Goal: Information Seeking & Learning: Learn about a topic

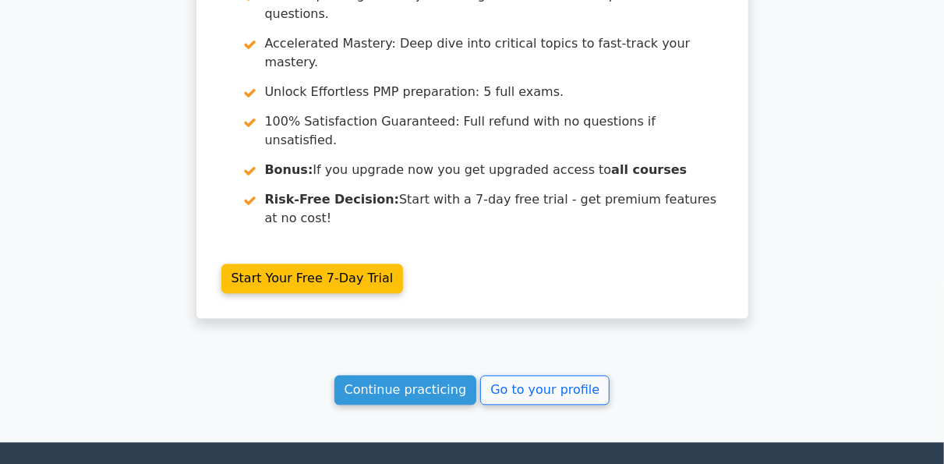
scroll to position [1488, 0]
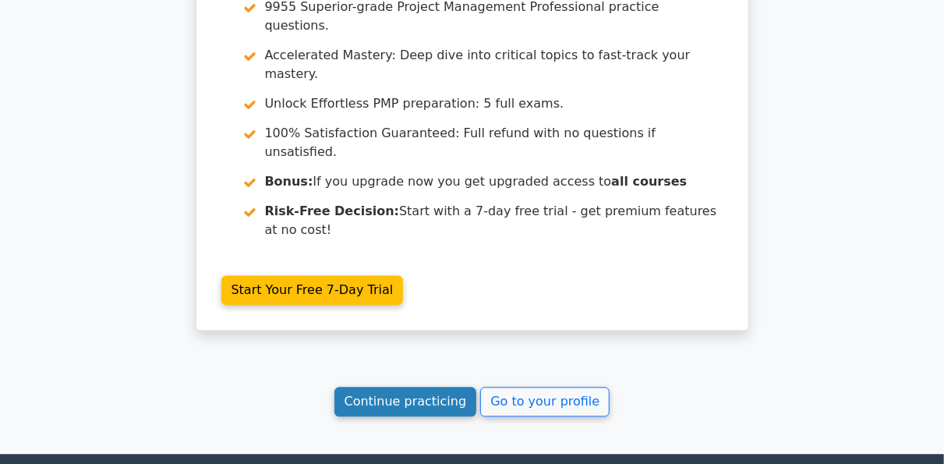
click at [450, 387] on link "Continue practicing" at bounding box center [405, 402] width 143 height 30
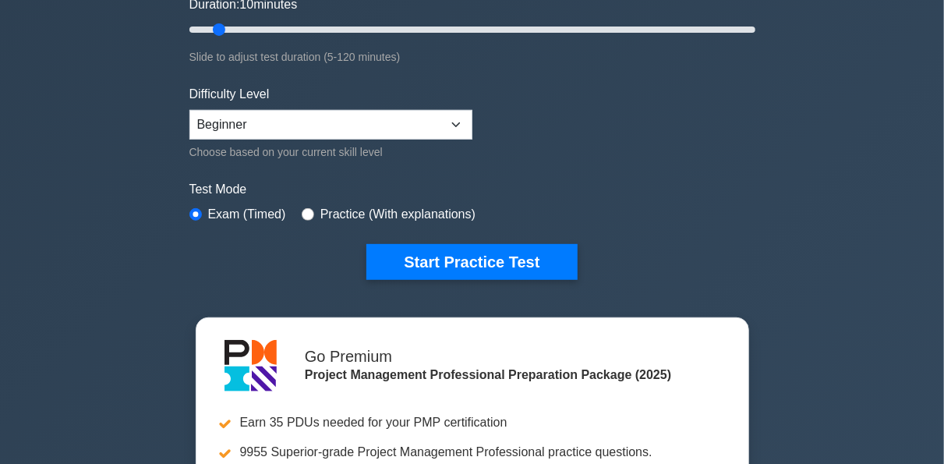
scroll to position [349, 0]
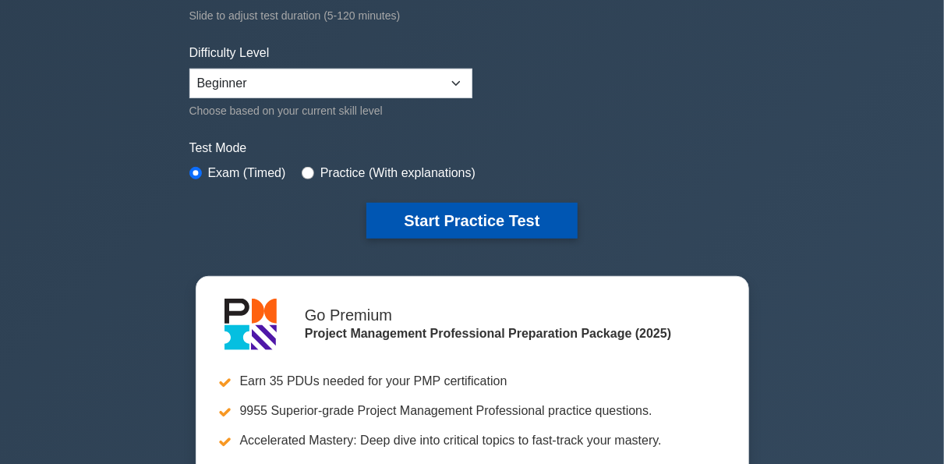
click at [478, 226] on button "Start Practice Test" at bounding box center [471, 221] width 210 height 36
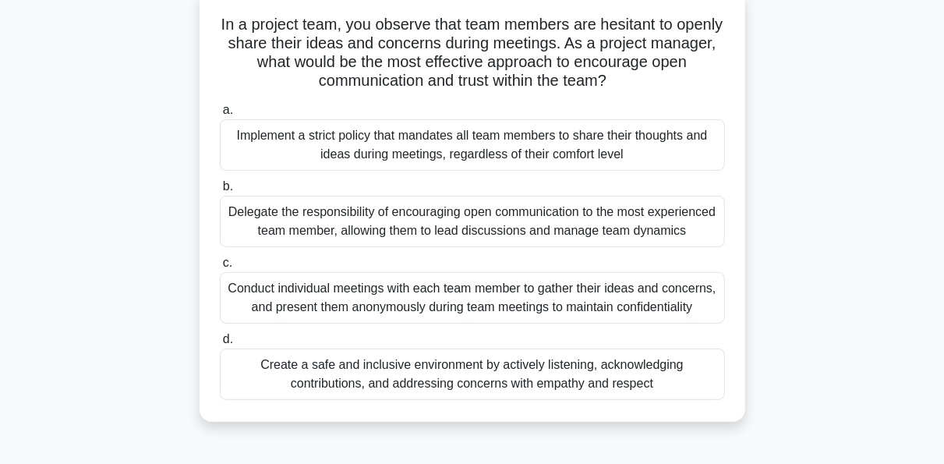
scroll to position [133, 0]
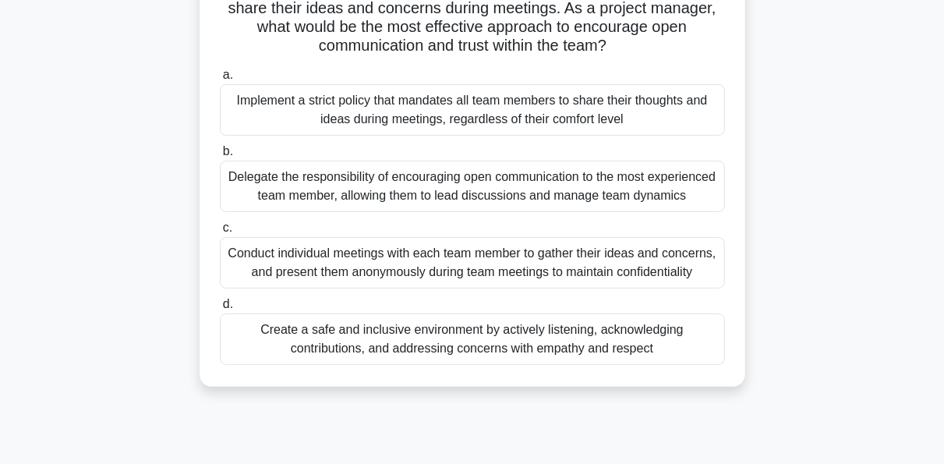
click at [383, 267] on div "Conduct individual meetings with each team member to gather their ideas and con…" at bounding box center [472, 262] width 505 height 51
click at [220, 233] on input "c. Conduct individual meetings with each team member to gather their ideas and …" at bounding box center [220, 228] width 0 height 10
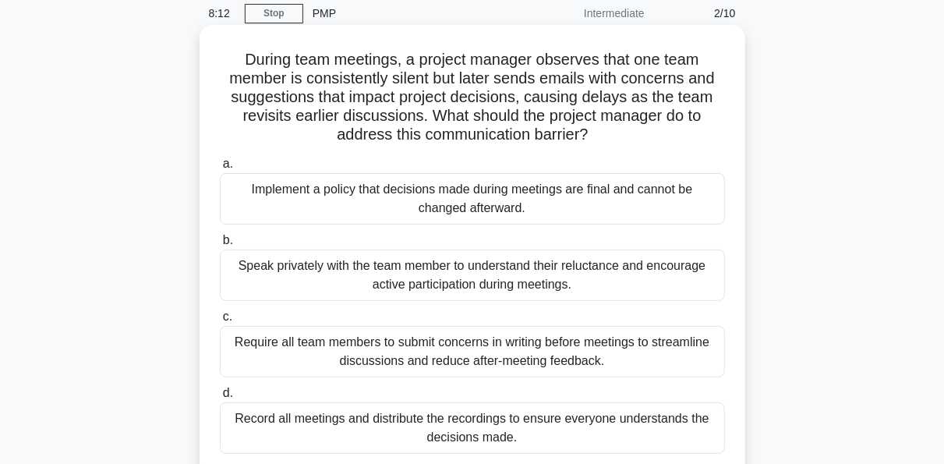
scroll to position [94, 0]
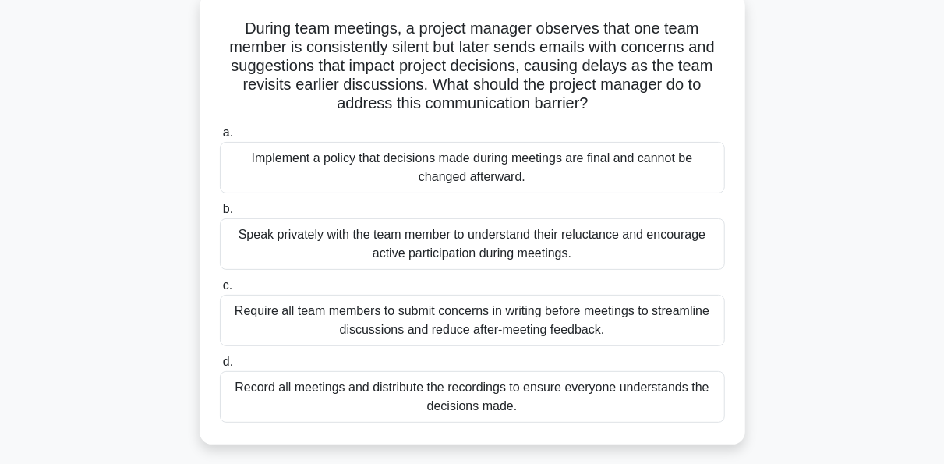
click at [511, 246] on div "Speak privately with the team member to understand their reluctance and encoura…" at bounding box center [472, 243] width 505 height 51
click at [220, 214] on input "b. Speak privately with the team member to understand their reluctance and enco…" at bounding box center [220, 209] width 0 height 10
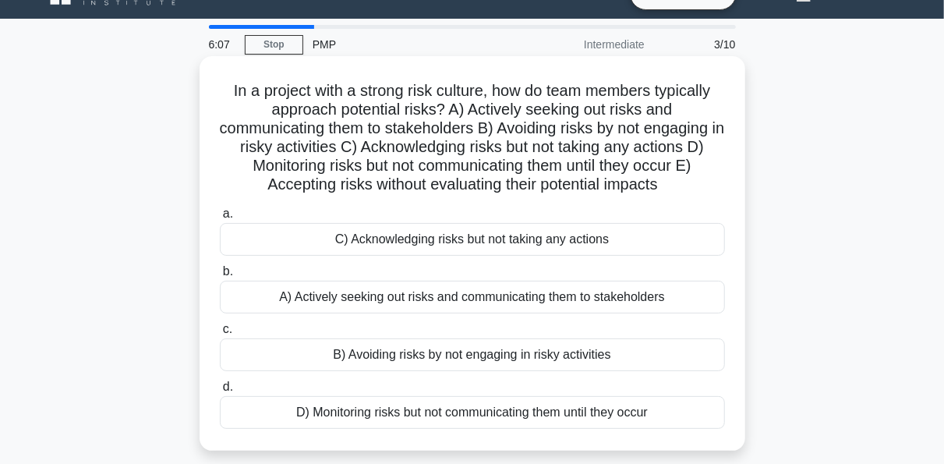
scroll to position [62, 0]
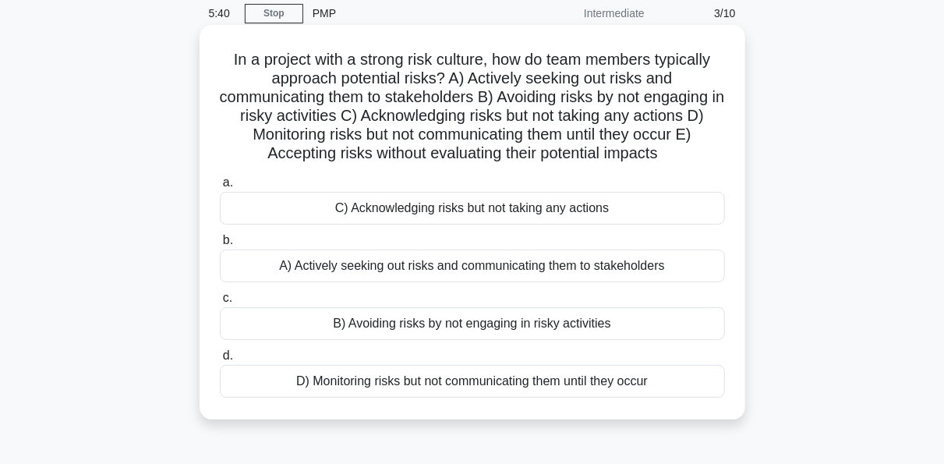
click at [437, 267] on div "A) Actively seeking out risks and communicating them to stakeholders" at bounding box center [472, 265] width 505 height 33
click at [220, 246] on input "b. A) Actively seeking out risks and communicating them to stakeholders" at bounding box center [220, 240] width 0 height 10
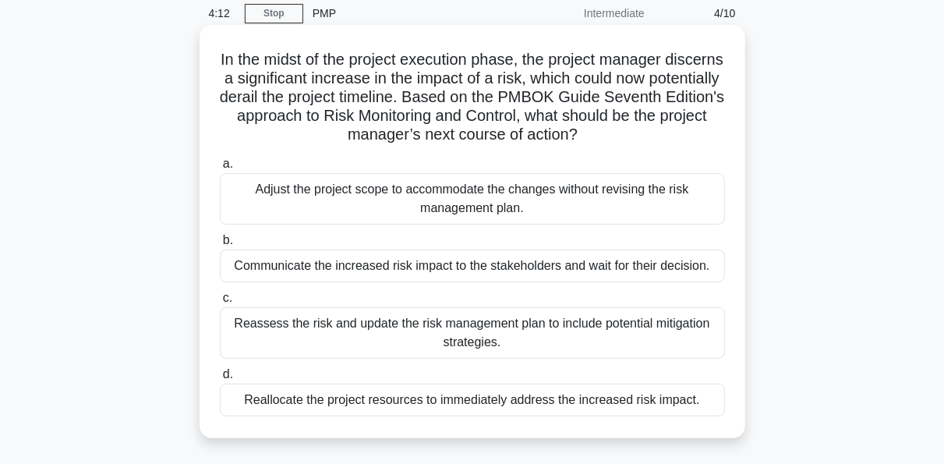
scroll to position [94, 0]
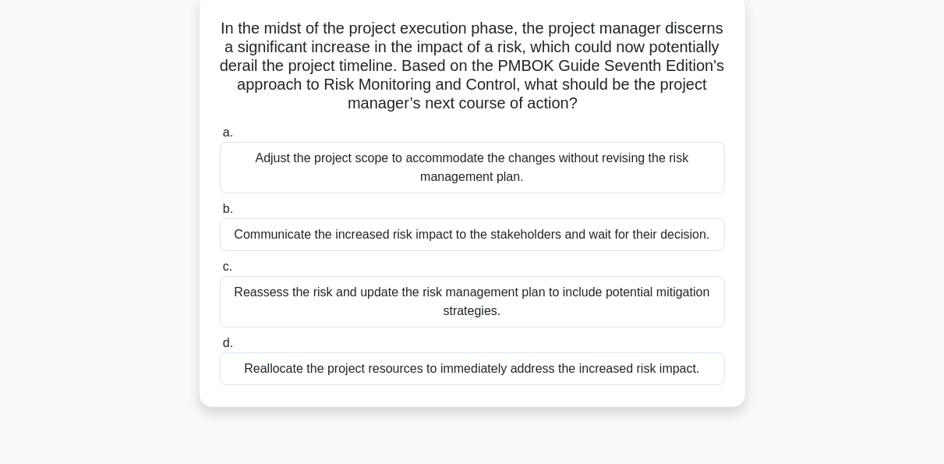
click at [411, 285] on div "Reassess the risk and update the risk management plan to include potential miti…" at bounding box center [472, 301] width 505 height 51
click at [220, 272] on input "c. Reassess the risk and update the risk management plan to include potential m…" at bounding box center [220, 267] width 0 height 10
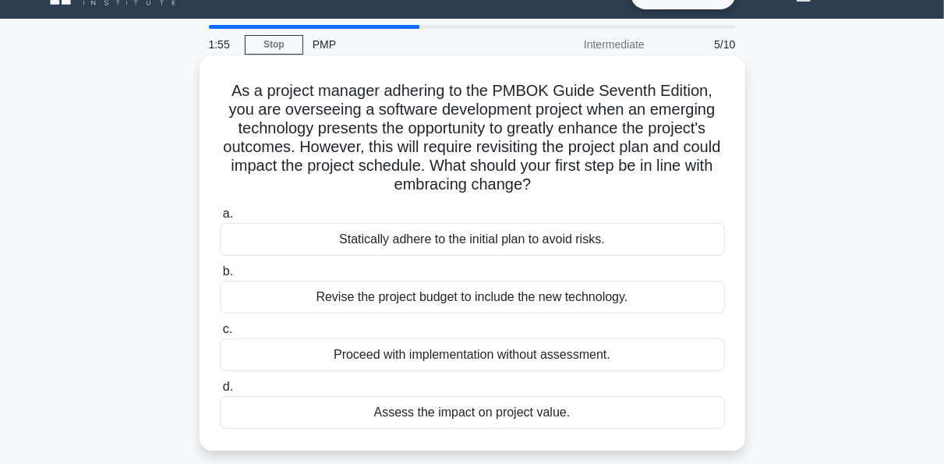
scroll to position [62, 0]
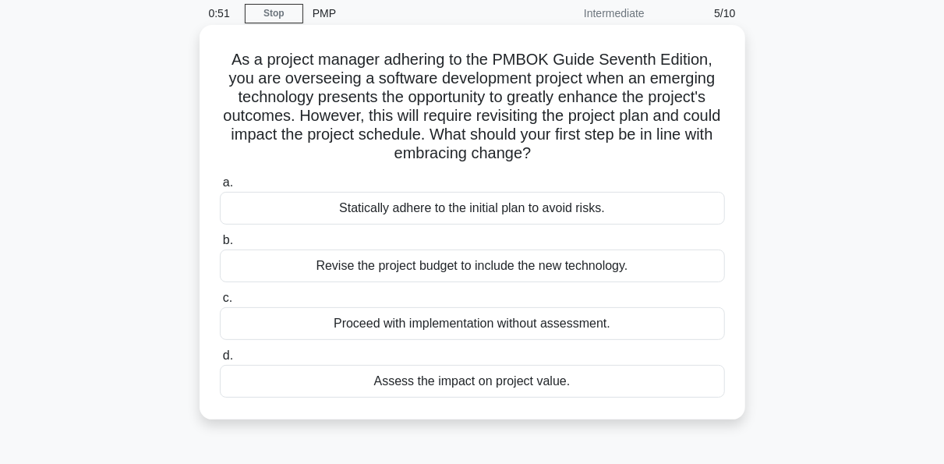
click at [506, 264] on div "Revise the project budget to include the new technology." at bounding box center [472, 265] width 505 height 33
click at [220, 246] on input "b. Revise the project budget to include the new technology." at bounding box center [220, 240] width 0 height 10
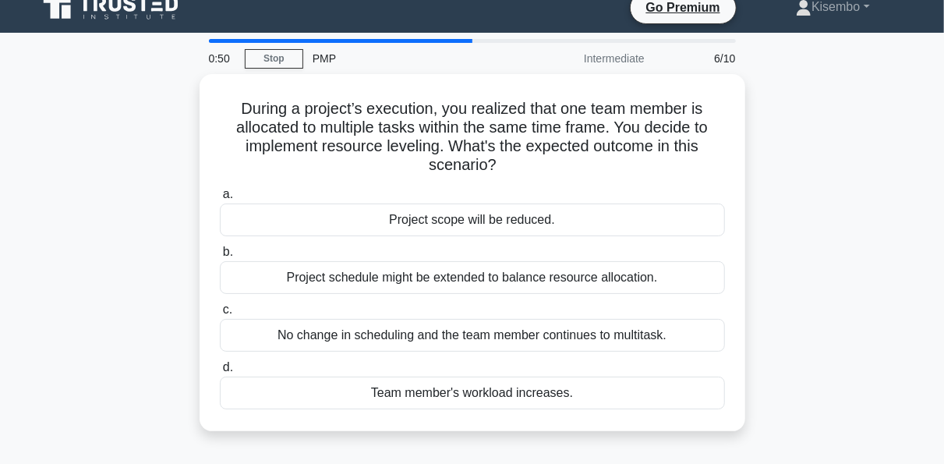
scroll to position [0, 0]
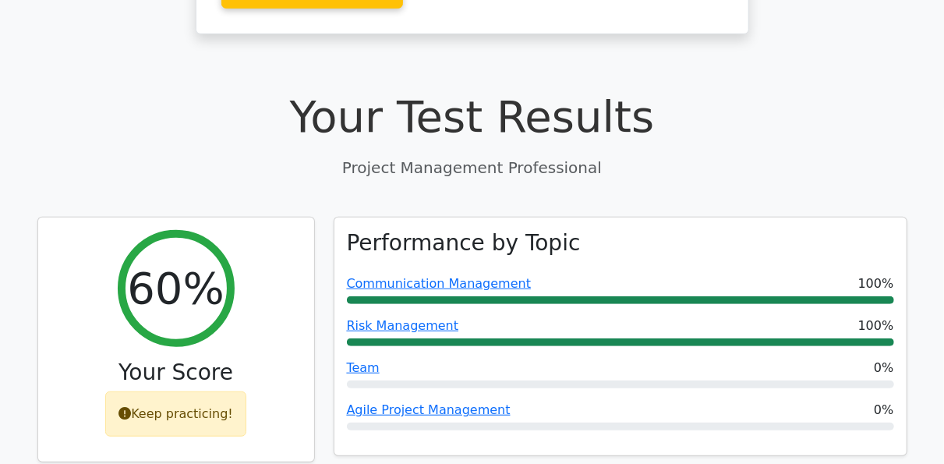
scroll to position [488, 0]
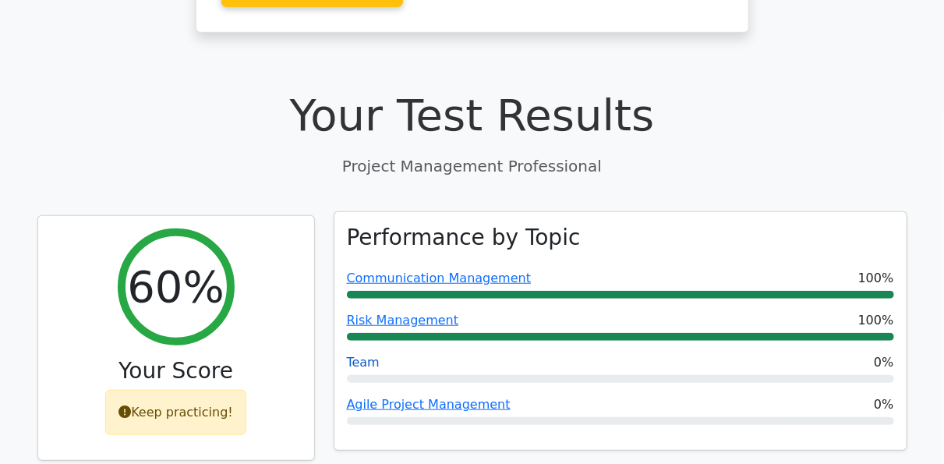
click at [369, 355] on link "Team" at bounding box center [363, 362] width 33 height 15
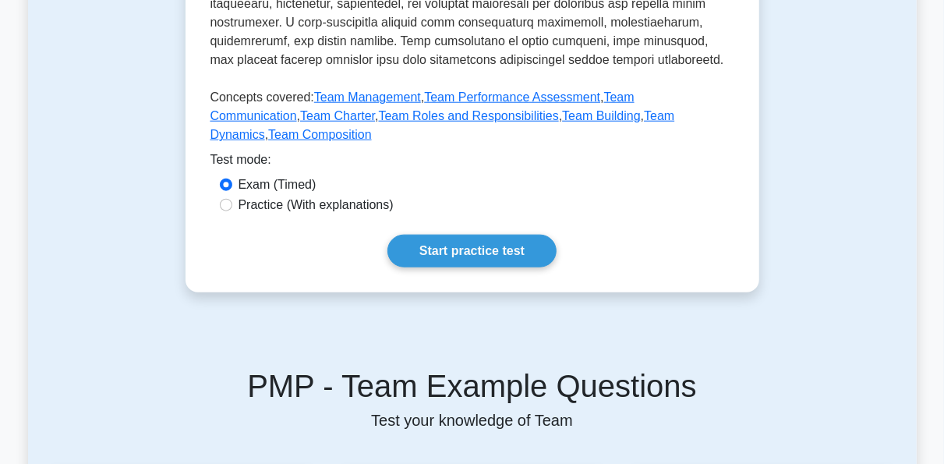
scroll to position [780, 0]
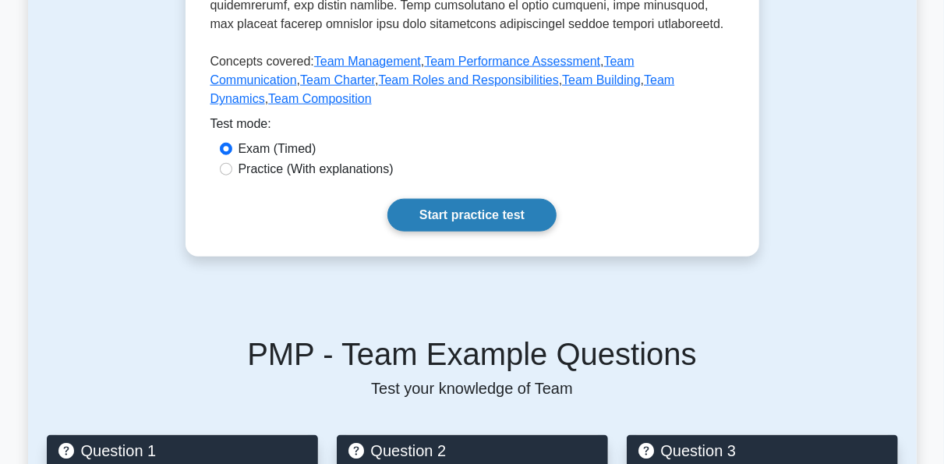
click at [478, 199] on link "Start practice test" at bounding box center [471, 215] width 169 height 33
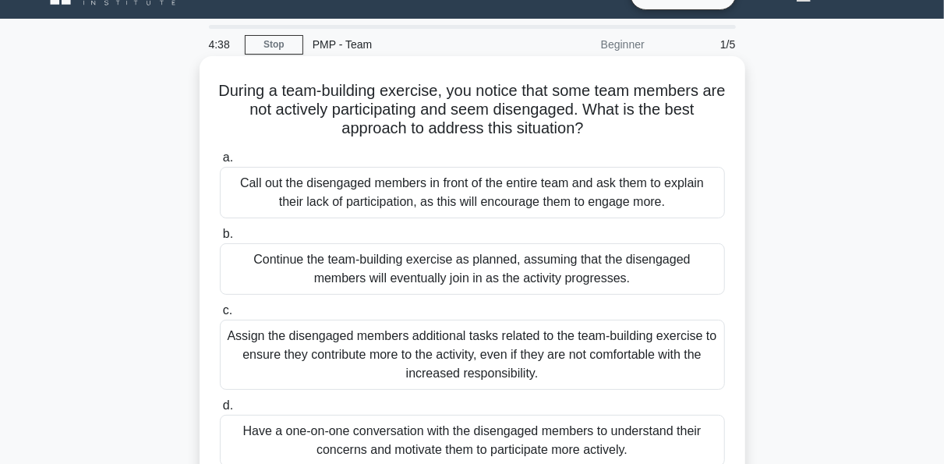
scroll to position [62, 0]
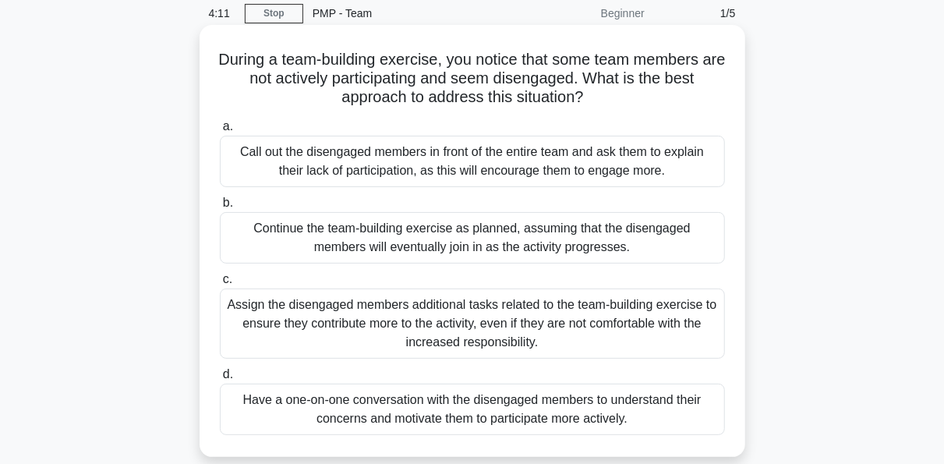
click at [483, 324] on div "Assign the disengaged members additional tasks related to the team-building exe…" at bounding box center [472, 323] width 505 height 70
click at [220, 285] on input "c. Assign the disengaged members additional tasks related to the team-building …" at bounding box center [220, 279] width 0 height 10
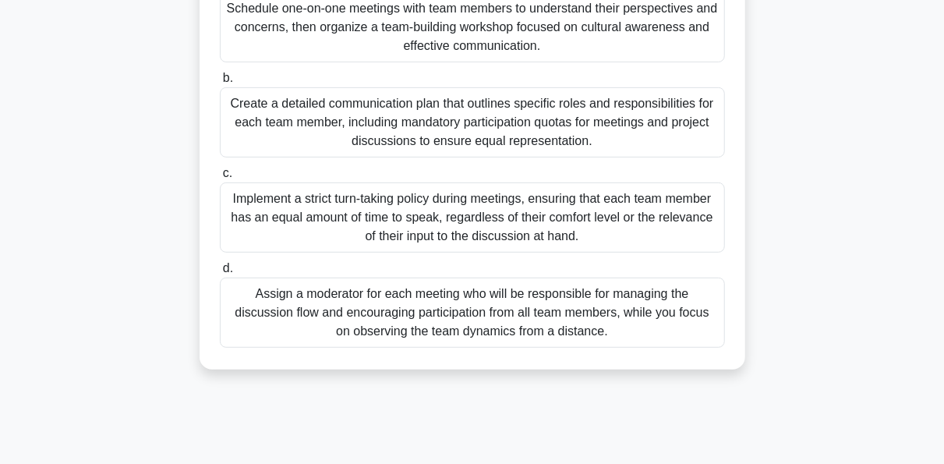
scroll to position [312, 0]
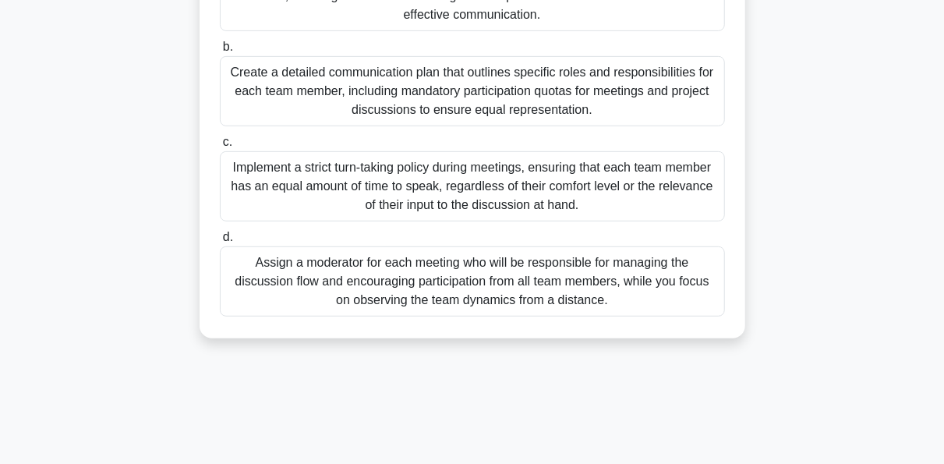
click at [353, 117] on div "Create a detailed communication plan that outlines specific roles and responsib…" at bounding box center [472, 91] width 505 height 70
click at [220, 52] on input "b. Create a detailed communication plan that outlines specific roles and respon…" at bounding box center [220, 47] width 0 height 10
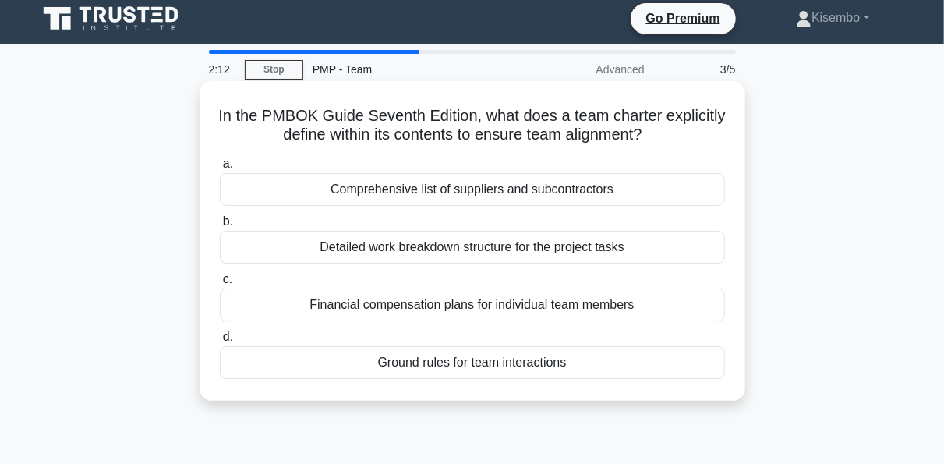
scroll to position [0, 0]
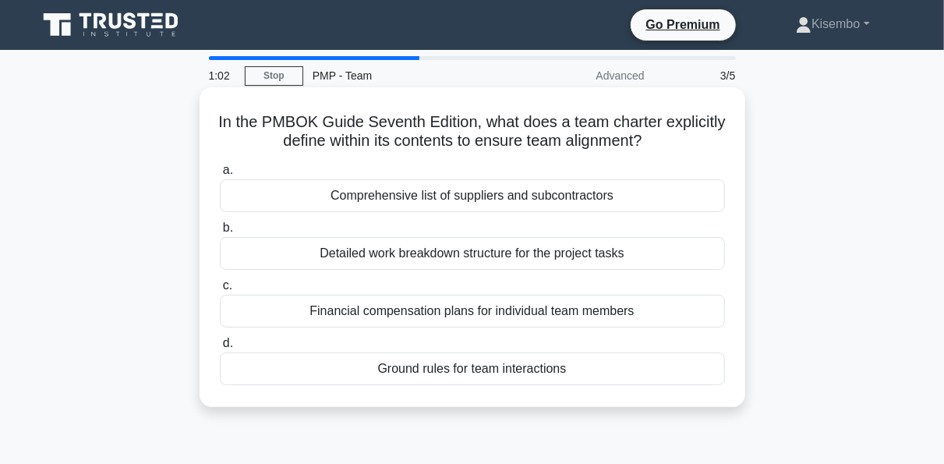
click at [420, 258] on div "Detailed work breakdown structure for the project tasks" at bounding box center [472, 253] width 505 height 33
click at [220, 233] on input "b. Detailed work breakdown structure for the project tasks" at bounding box center [220, 228] width 0 height 10
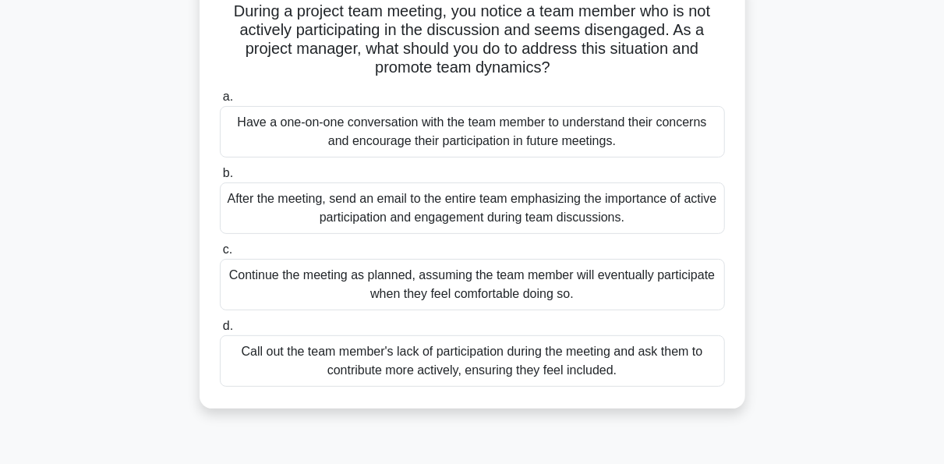
scroll to position [125, 0]
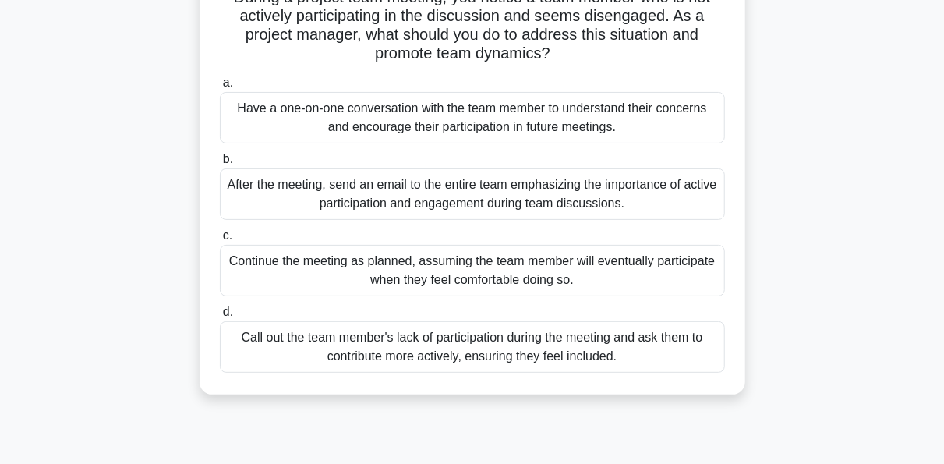
click at [420, 348] on div "Call out the team member's lack of participation during the meeting and ask the…" at bounding box center [472, 346] width 505 height 51
click at [220, 317] on input "d. Call out the team member's lack of participation during the meeting and ask …" at bounding box center [220, 312] width 0 height 10
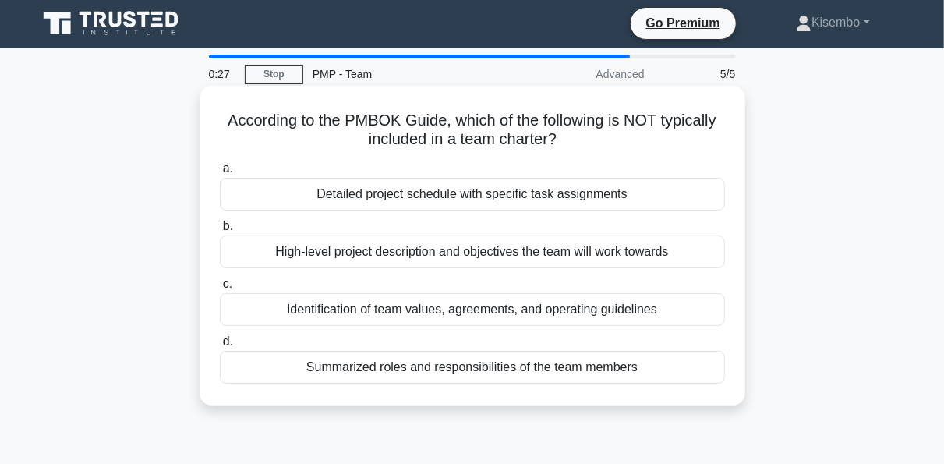
scroll to position [0, 0]
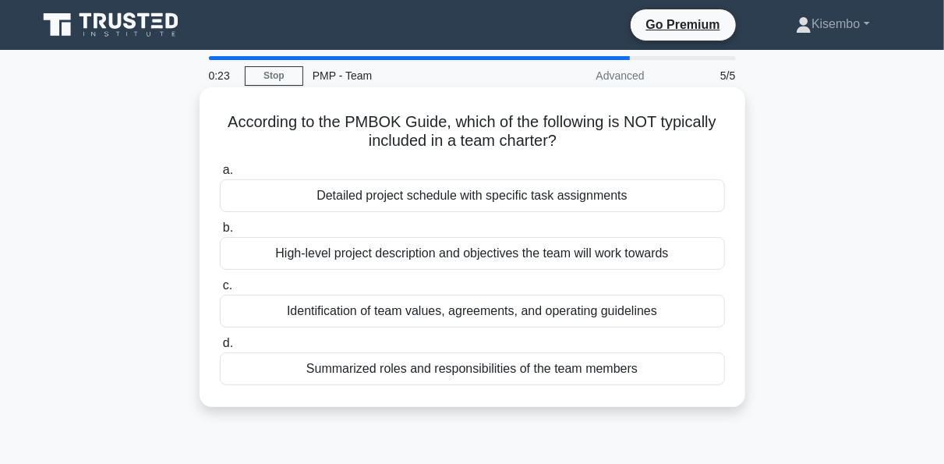
click at [414, 248] on div "High-level project description and objectives the team will work towards" at bounding box center [472, 253] width 505 height 33
click at [220, 233] on input "b. High-level project description and objectives the team will work towards" at bounding box center [220, 228] width 0 height 10
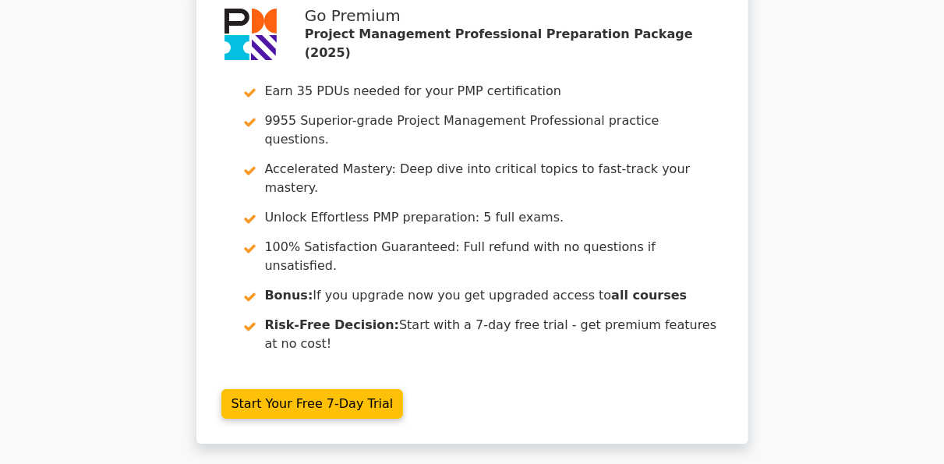
scroll to position [2600, 0]
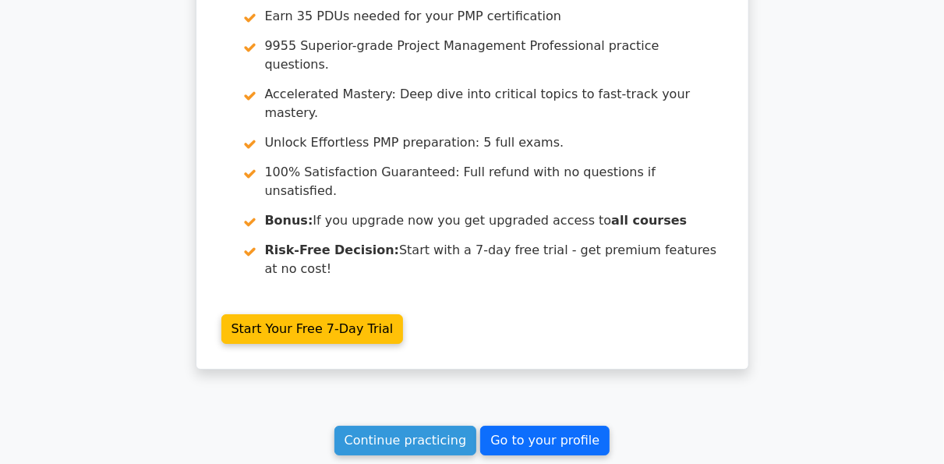
click at [540, 426] on link "Go to your profile" at bounding box center [544, 441] width 129 height 30
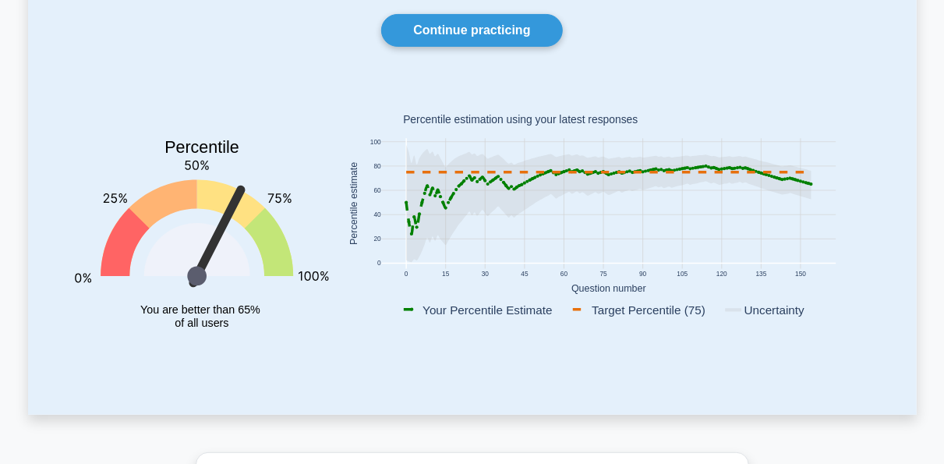
scroll to position [48, 0]
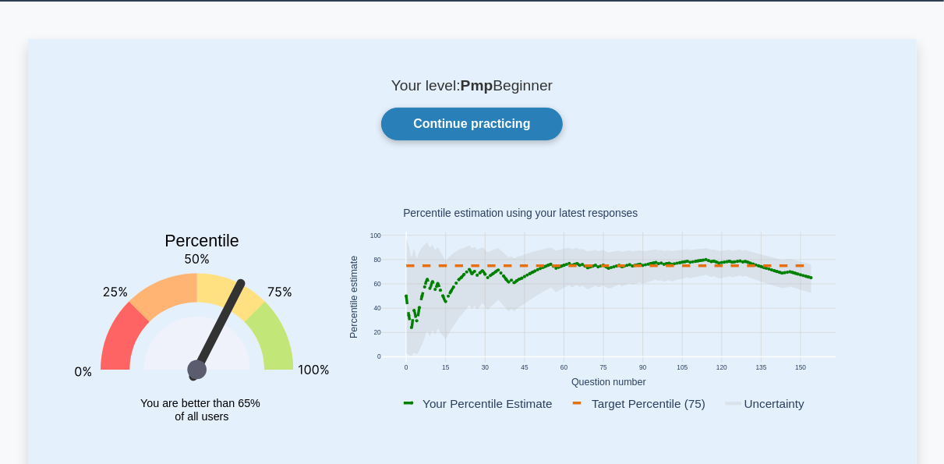
click at [432, 125] on link "Continue practicing" at bounding box center [471, 124] width 181 height 33
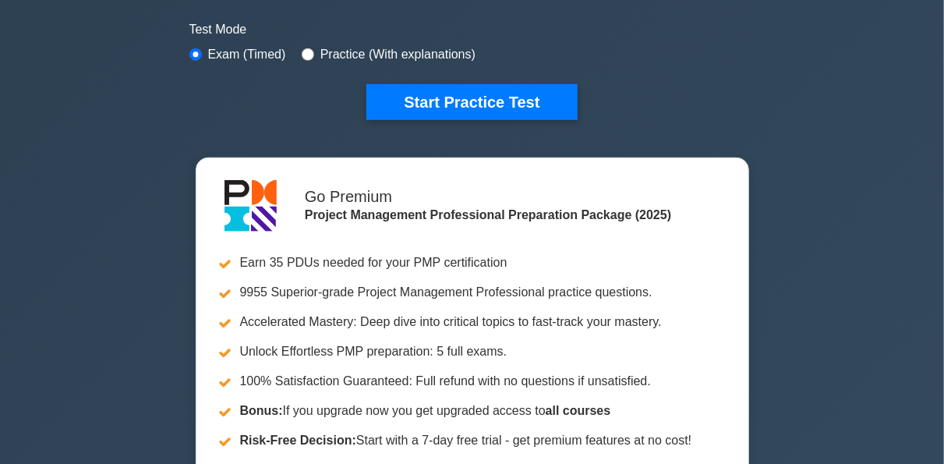
scroll to position [561, 0]
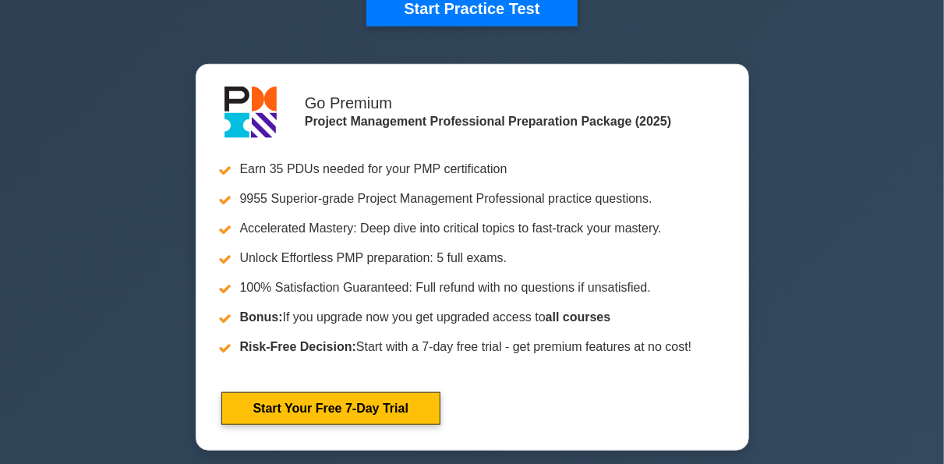
click at [432, 392] on link "Start Your Free 7-Day Trial" at bounding box center [330, 408] width 219 height 33
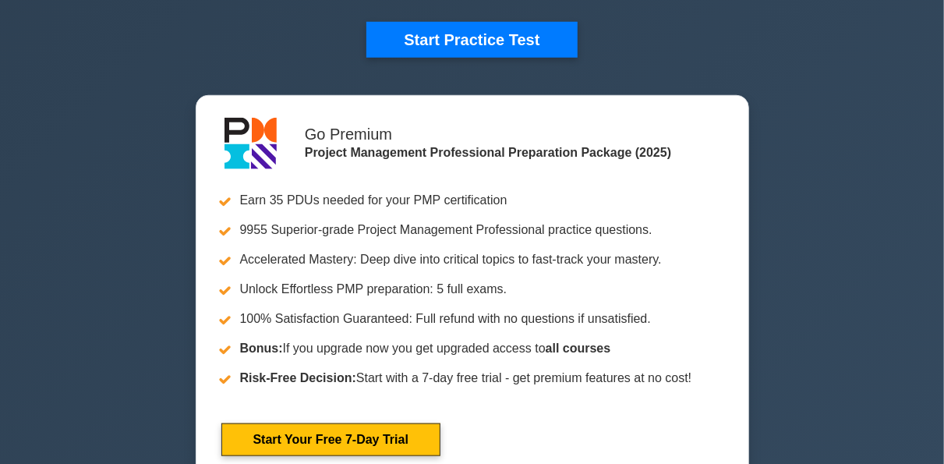
scroll to position [530, 0]
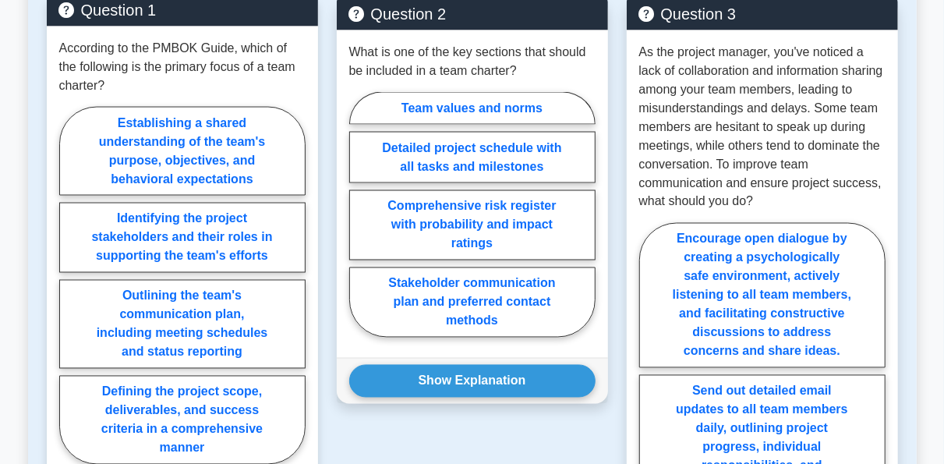
scroll to position [1247, 0]
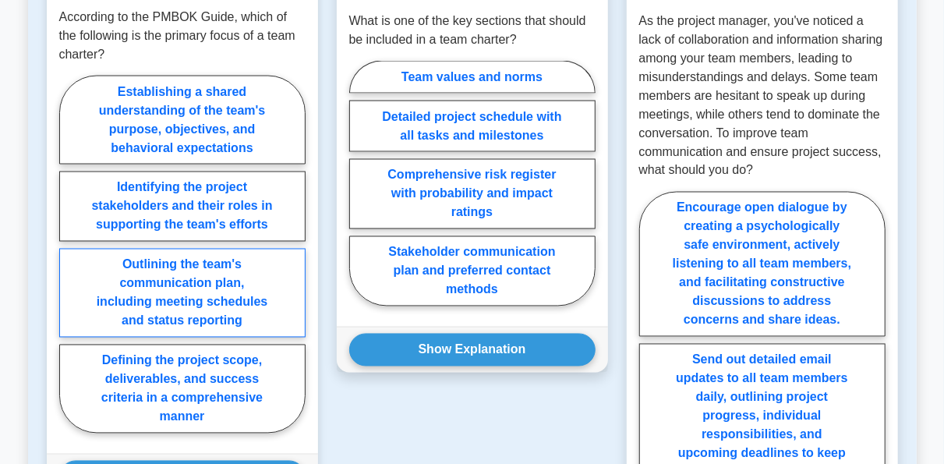
click at [155, 256] on label "Outlining the team's communication plan, including meeting schedules and status…" at bounding box center [182, 293] width 246 height 89
click at [69, 256] on input "Outlining the team's communication plan, including meeting schedules and status…" at bounding box center [64, 259] width 10 height 10
radio input "true"
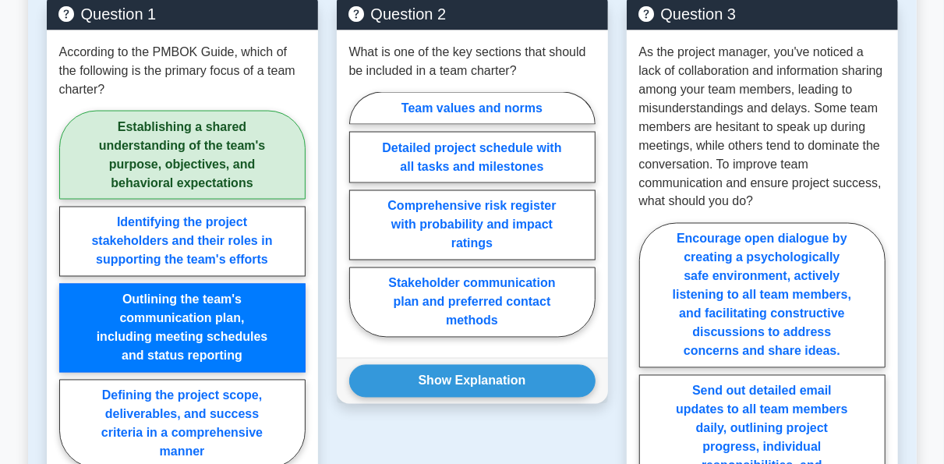
scroll to position [1185, 0]
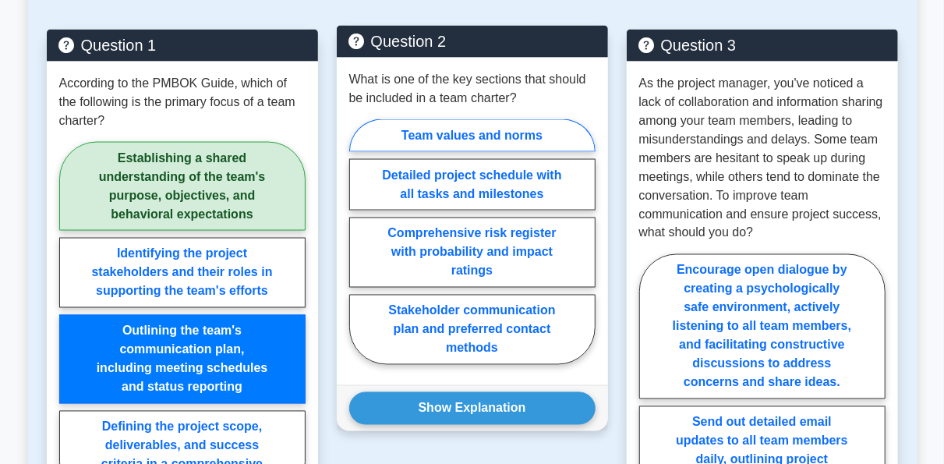
click at [430, 119] on label "Team values and norms" at bounding box center [472, 135] width 246 height 33
click at [359, 242] on input "Team values and norms" at bounding box center [354, 247] width 10 height 10
radio input "true"
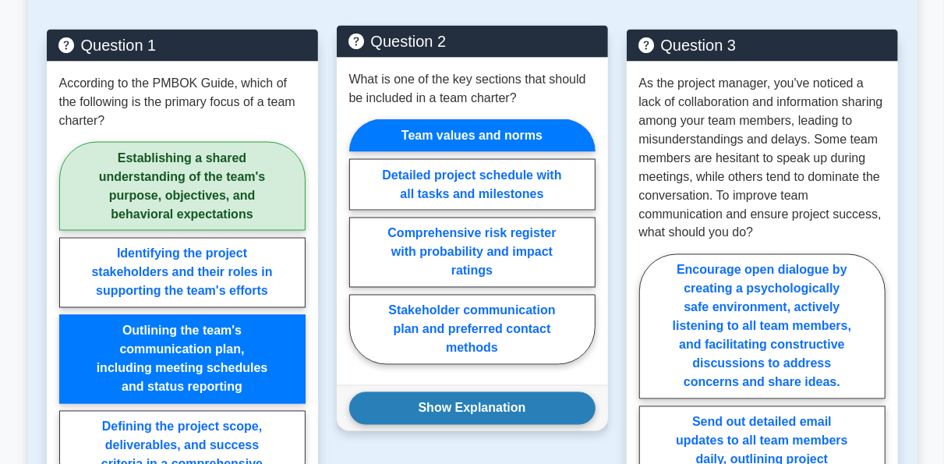
click at [487, 393] on button "Show Explanation" at bounding box center [472, 408] width 246 height 33
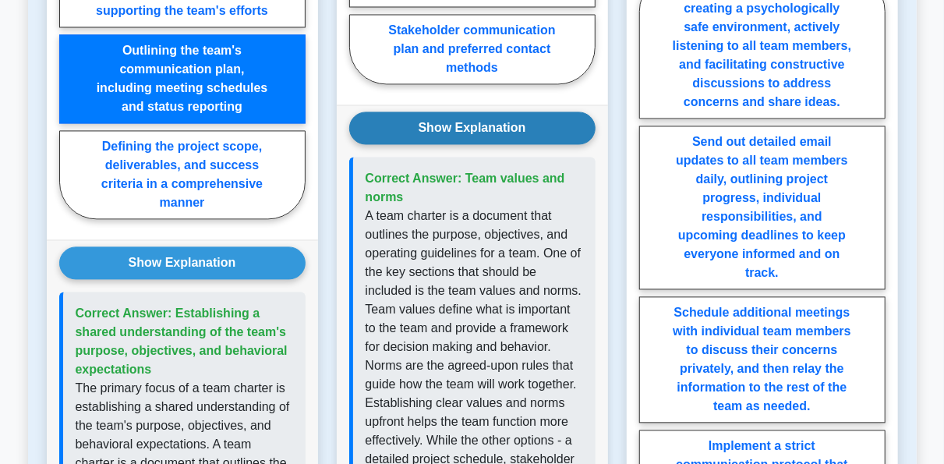
scroll to position [1372, 0]
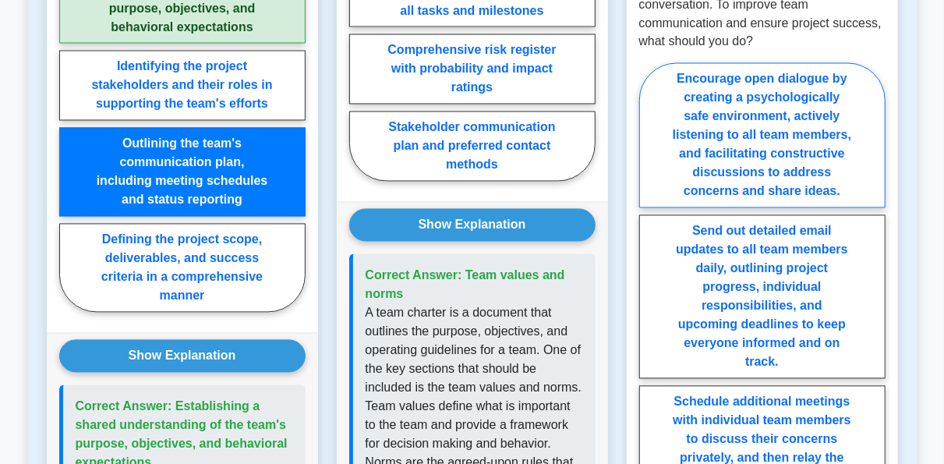
click at [808, 129] on label "Encourage open dialogue by creating a psychologically safe environment, activel…" at bounding box center [762, 135] width 246 height 145
click at [649, 373] on input "Encourage open dialogue by creating a psychologically safe environment, activel…" at bounding box center [644, 378] width 10 height 10
radio input "true"
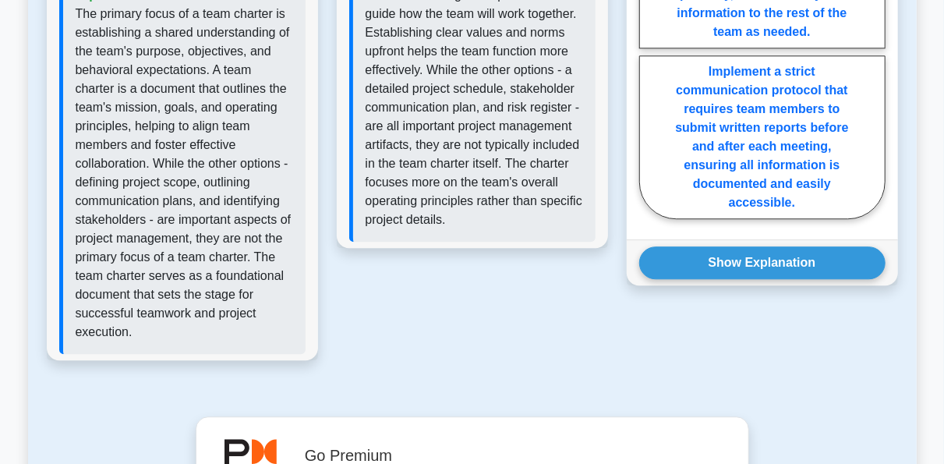
scroll to position [1850, 0]
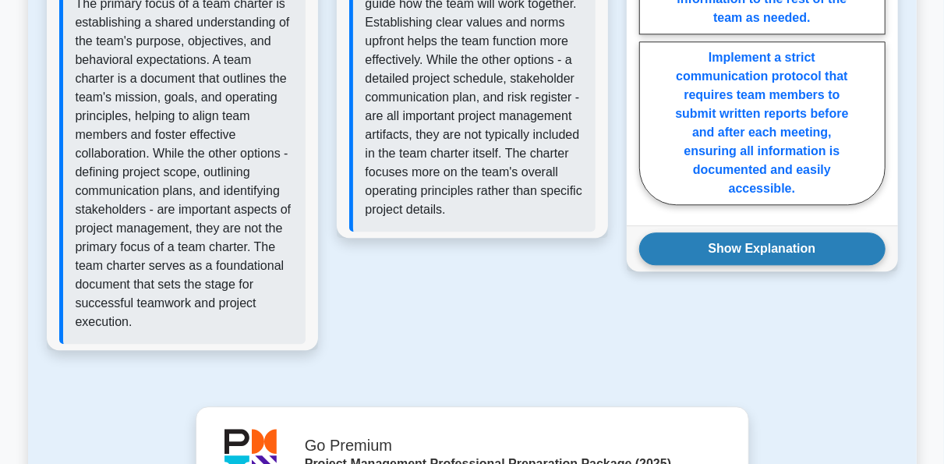
click at [785, 232] on button "Show Explanation" at bounding box center [762, 248] width 246 height 33
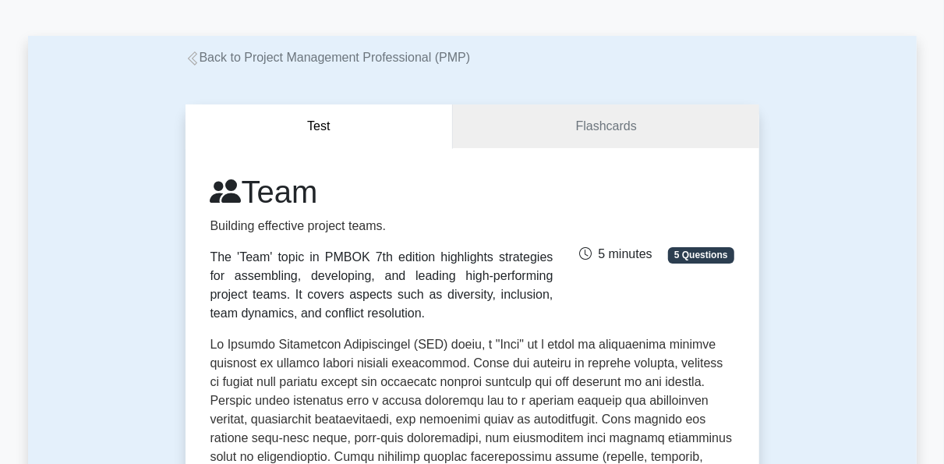
scroll to position [0, 0]
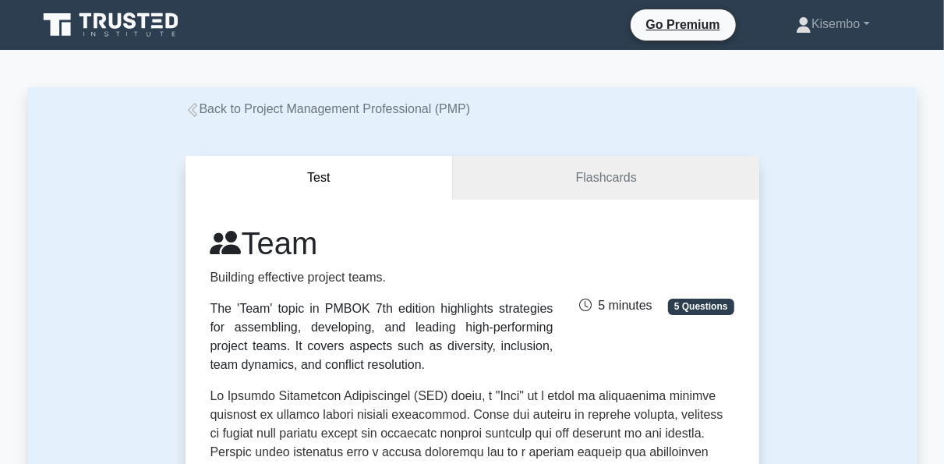
click at [192, 111] on icon at bounding box center [193, 110] width 14 height 14
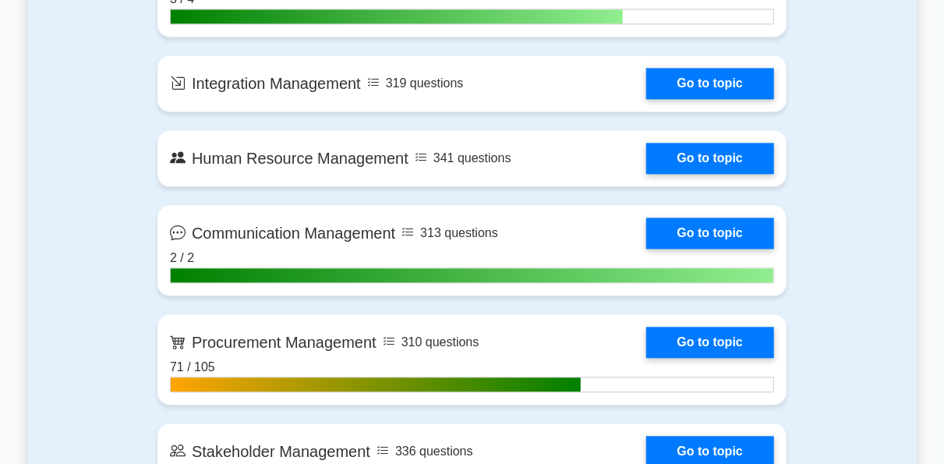
scroll to position [1653, 0]
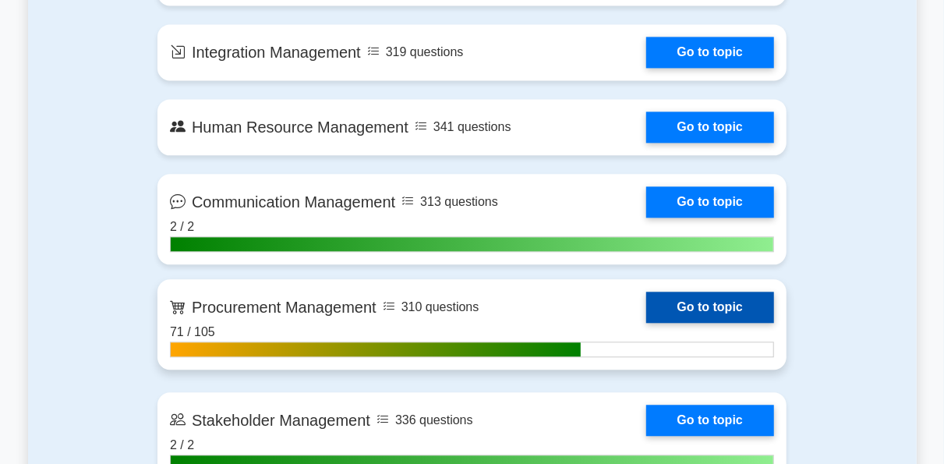
click at [707, 304] on link "Go to topic" at bounding box center [710, 307] width 128 height 31
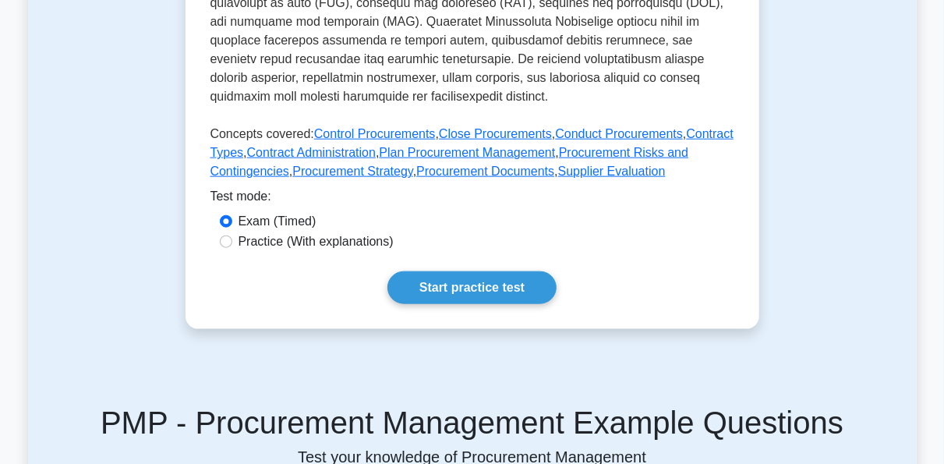
scroll to position [624, 0]
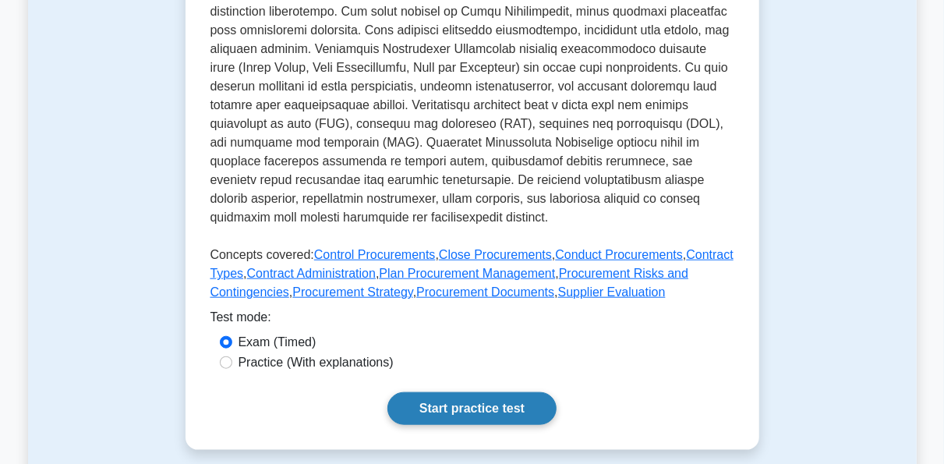
click at [425, 392] on link "Start practice test" at bounding box center [471, 408] width 169 height 33
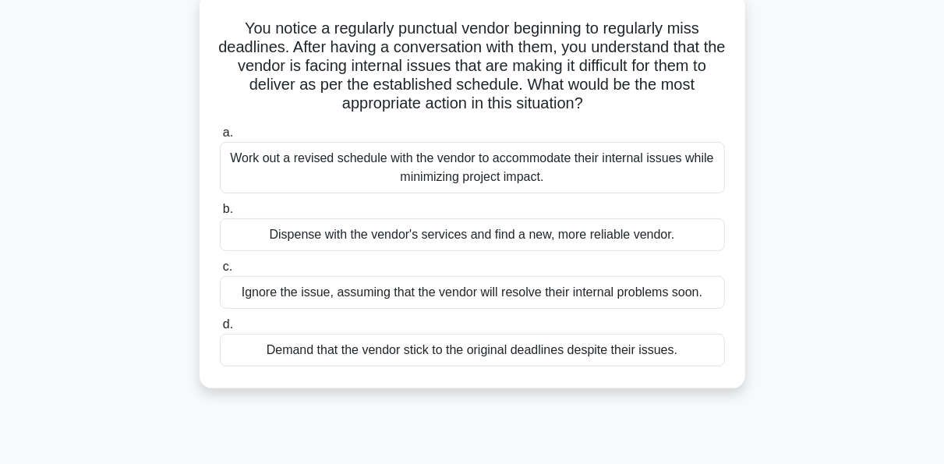
scroll to position [125, 0]
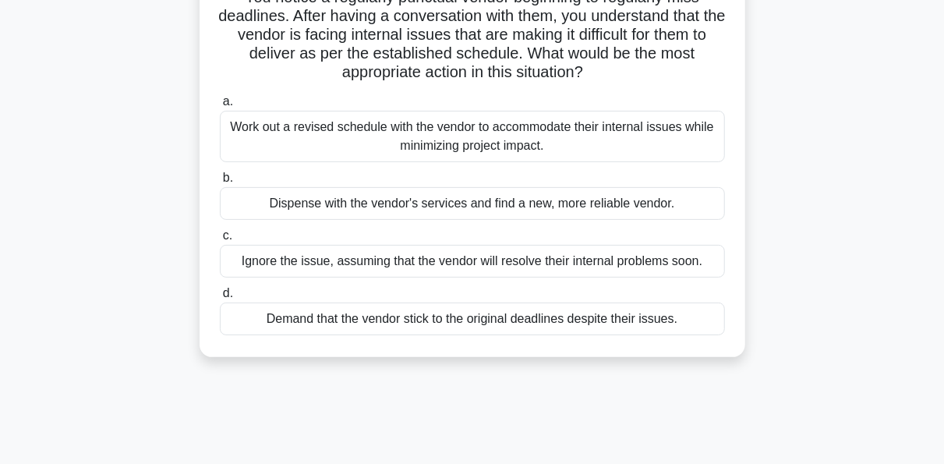
click at [454, 129] on div "Work out a revised schedule with the vendor to accommodate their internal issue…" at bounding box center [472, 136] width 505 height 51
click at [220, 107] on input "a. Work out a revised schedule with the vendor to accommodate their internal is…" at bounding box center [220, 102] width 0 height 10
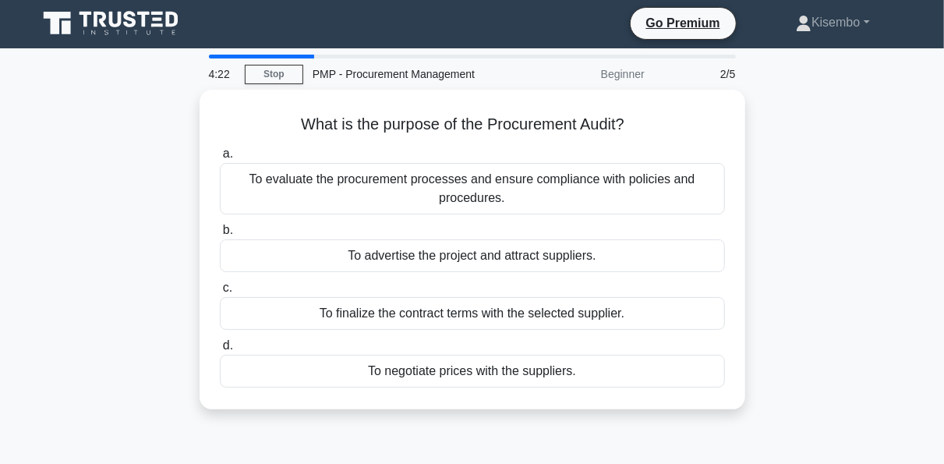
scroll to position [0, 0]
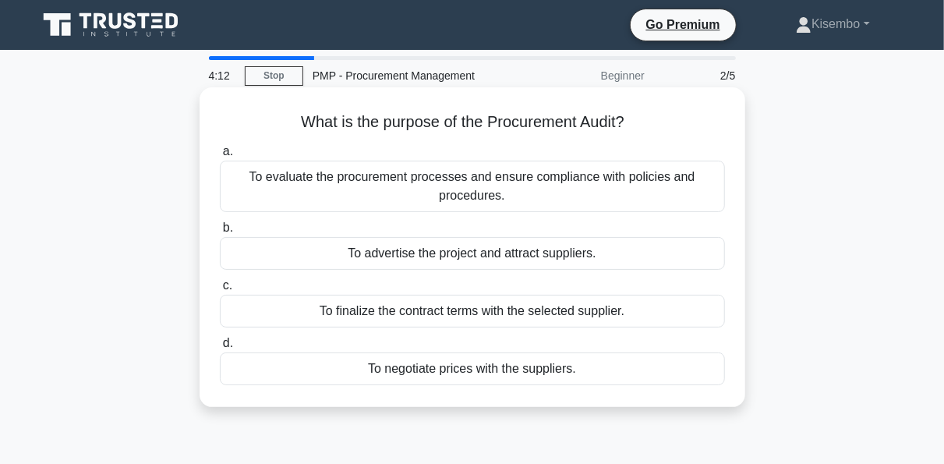
click at [439, 179] on div "To evaluate the procurement processes and ensure compliance with policies and p…" at bounding box center [472, 186] width 505 height 51
click at [220, 157] on input "a. To evaluate the procurement processes and ensure compliance with policies an…" at bounding box center [220, 152] width 0 height 10
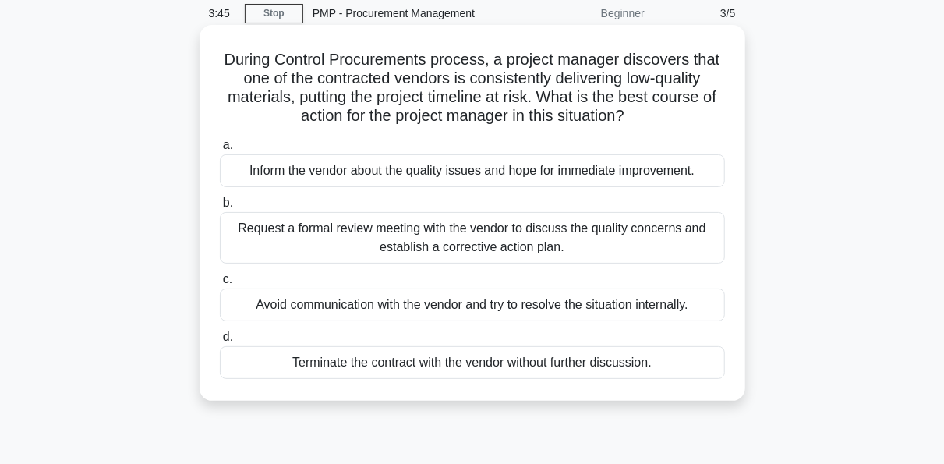
scroll to position [94, 0]
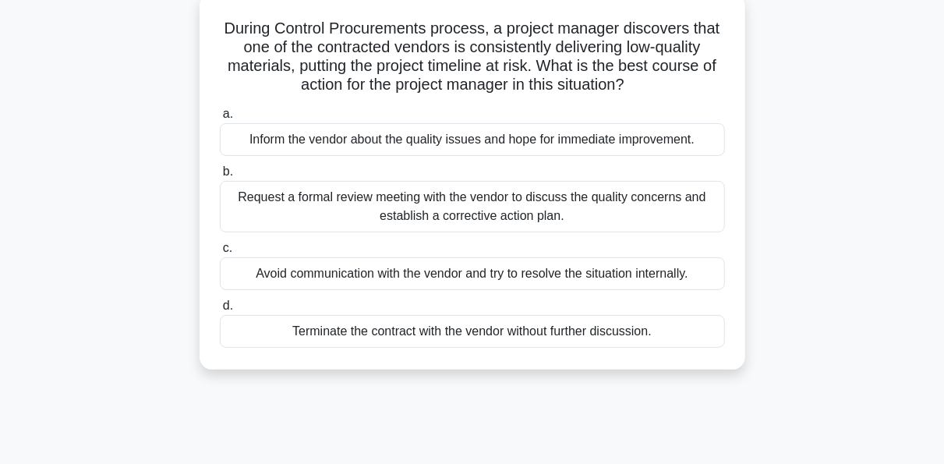
click at [540, 217] on div "Request a formal review meeting with the vendor to discuss the quality concerns…" at bounding box center [472, 206] width 505 height 51
click at [220, 177] on input "b. Request a formal review meeting with the vendor to discuss the quality conce…" at bounding box center [220, 172] width 0 height 10
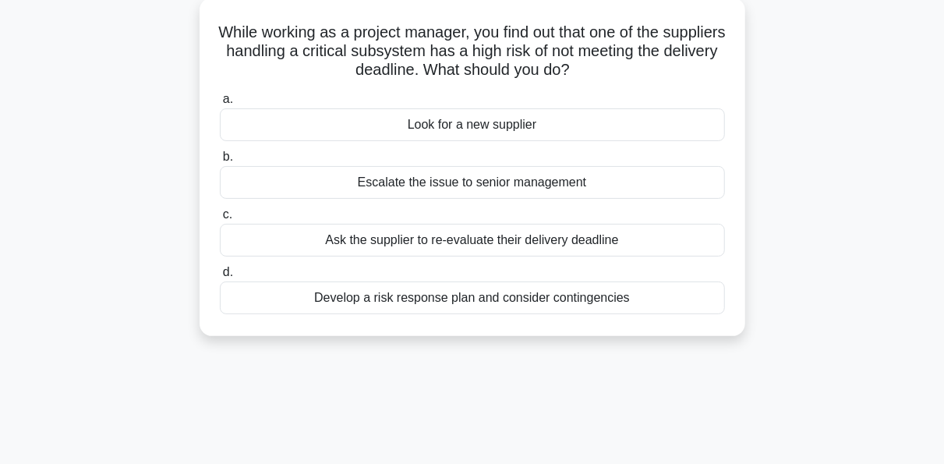
scroll to position [0, 0]
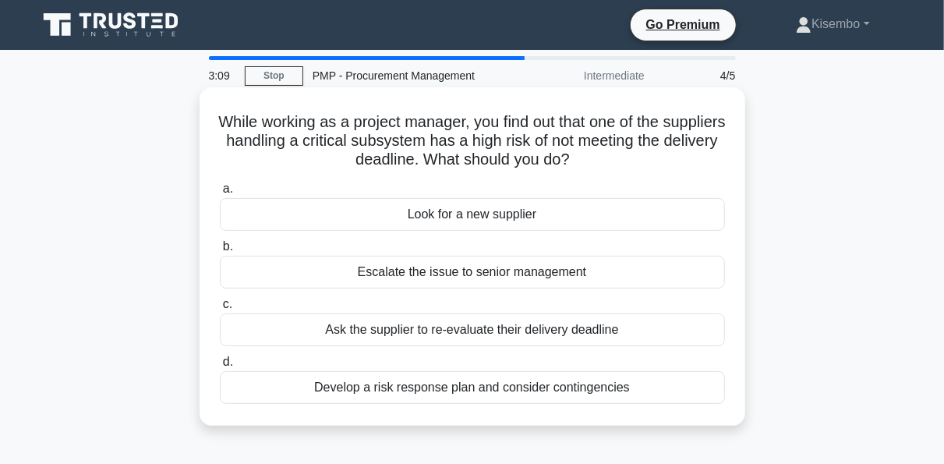
click at [432, 328] on div "Ask the supplier to re-evaluate their delivery deadline" at bounding box center [472, 329] width 505 height 33
click at [220, 309] on input "c. Ask the supplier to re-evaluate their delivery deadline" at bounding box center [220, 304] width 0 height 10
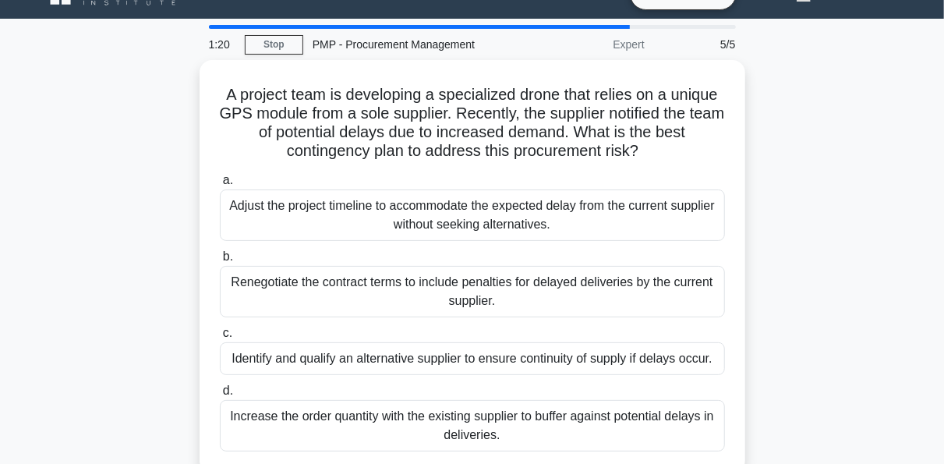
scroll to position [62, 0]
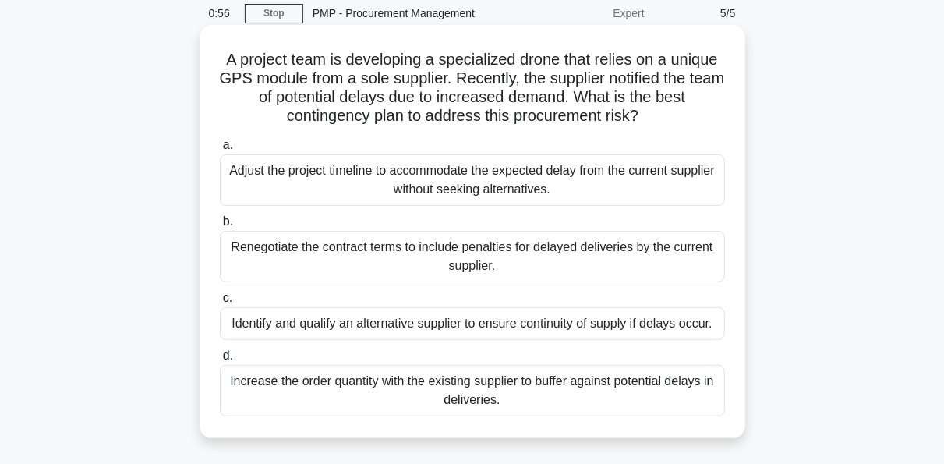
click at [536, 396] on div "Increase the order quantity with the existing supplier to buffer against potent…" at bounding box center [472, 390] width 505 height 51
click at [220, 361] on input "d. Increase the order quantity with the existing supplier to buffer against pot…" at bounding box center [220, 356] width 0 height 10
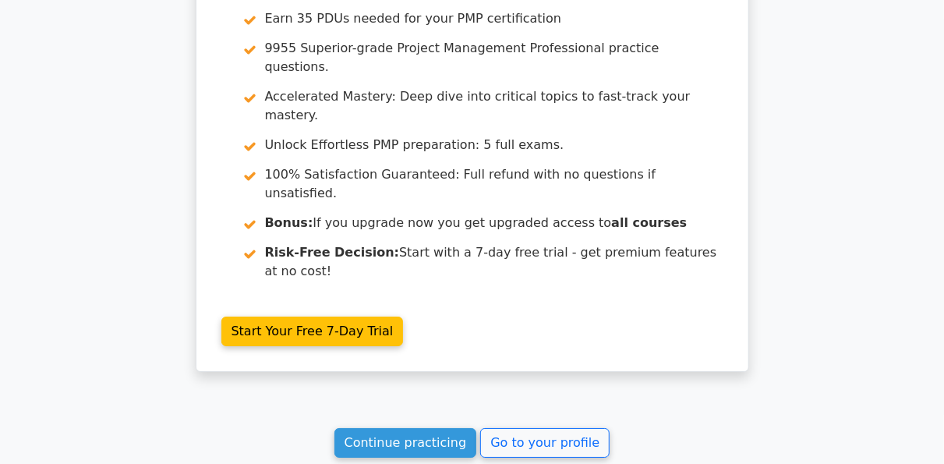
scroll to position [2557, 0]
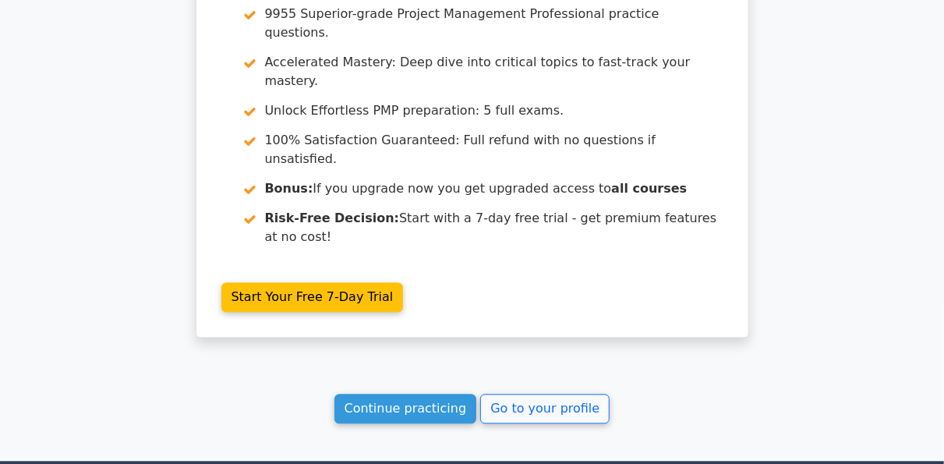
scroll to position [1488, 0]
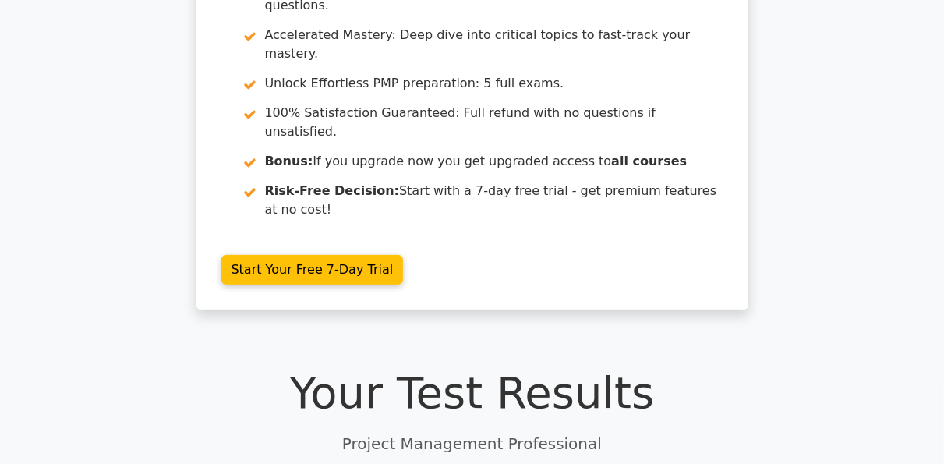
scroll to position [179, 0]
